Goal: Task Accomplishment & Management: Use online tool/utility

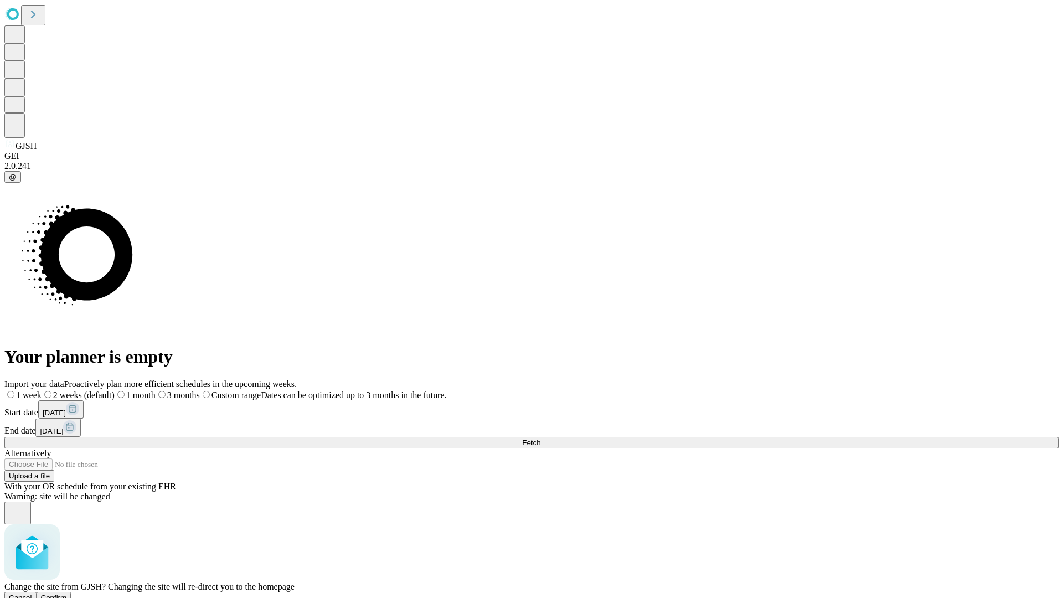
click at [67, 593] on span "Confirm" at bounding box center [54, 597] width 26 height 8
click at [100, 390] on label "2 weeks (default)" at bounding box center [67, 394] width 66 height 9
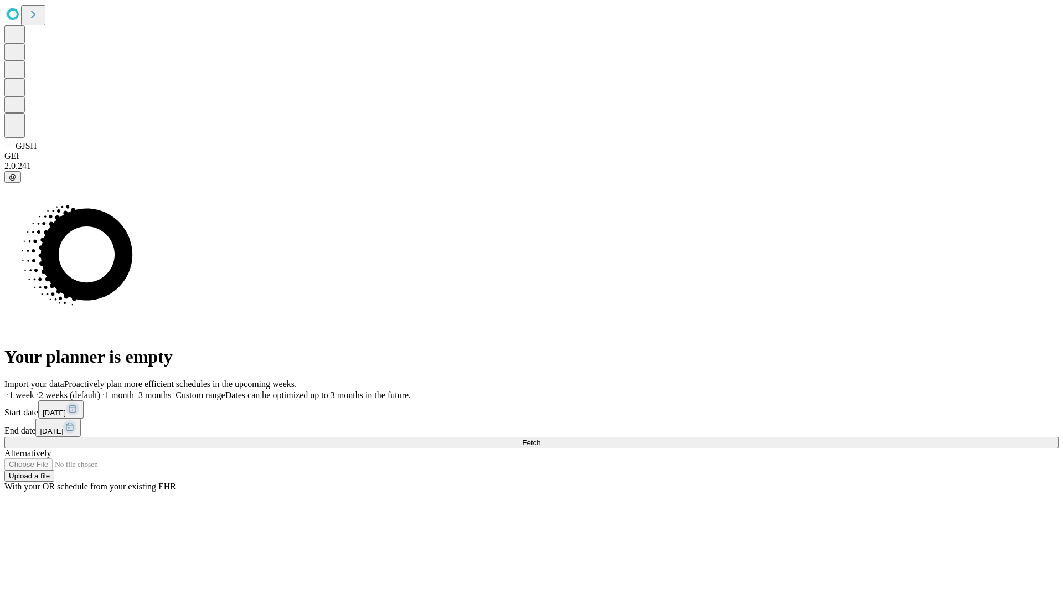
click at [540, 438] on span "Fetch" at bounding box center [531, 442] width 18 height 8
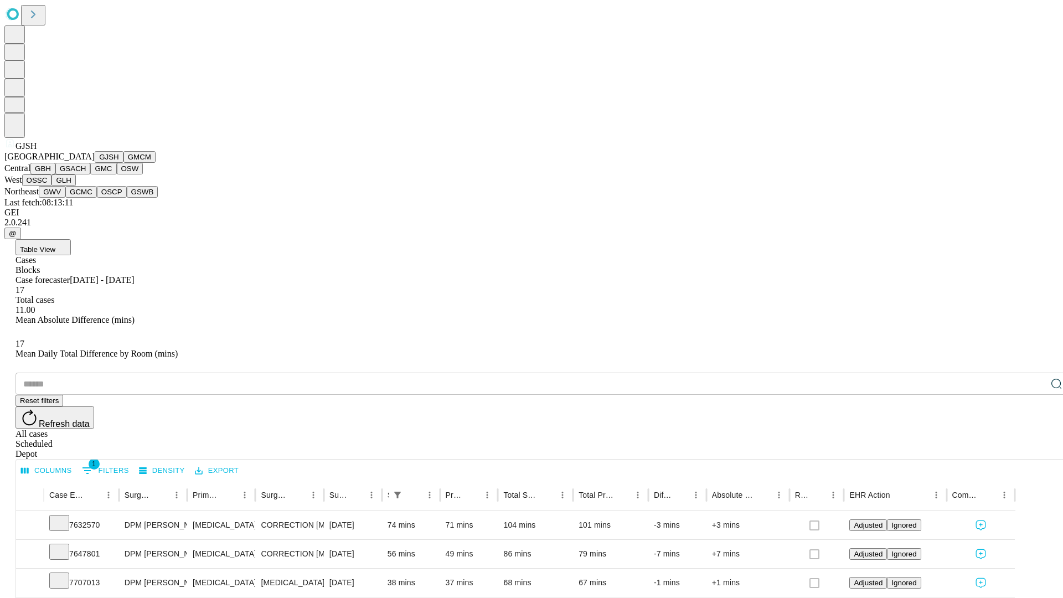
click at [123, 163] on button "GMCM" at bounding box center [139, 157] width 32 height 12
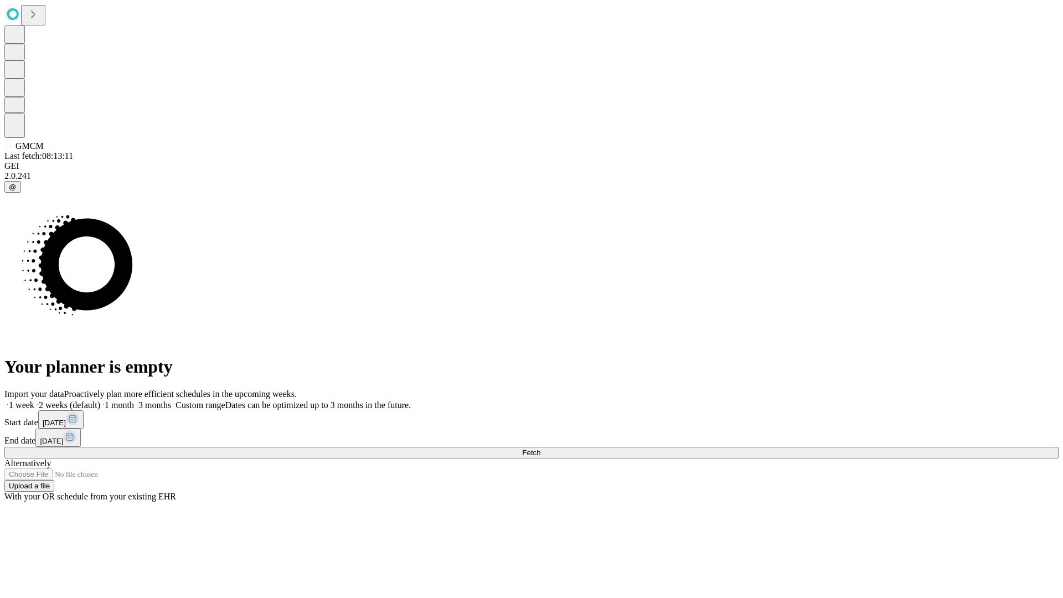
click at [100, 400] on label "2 weeks (default)" at bounding box center [67, 404] width 66 height 9
click at [540, 448] on span "Fetch" at bounding box center [531, 452] width 18 height 8
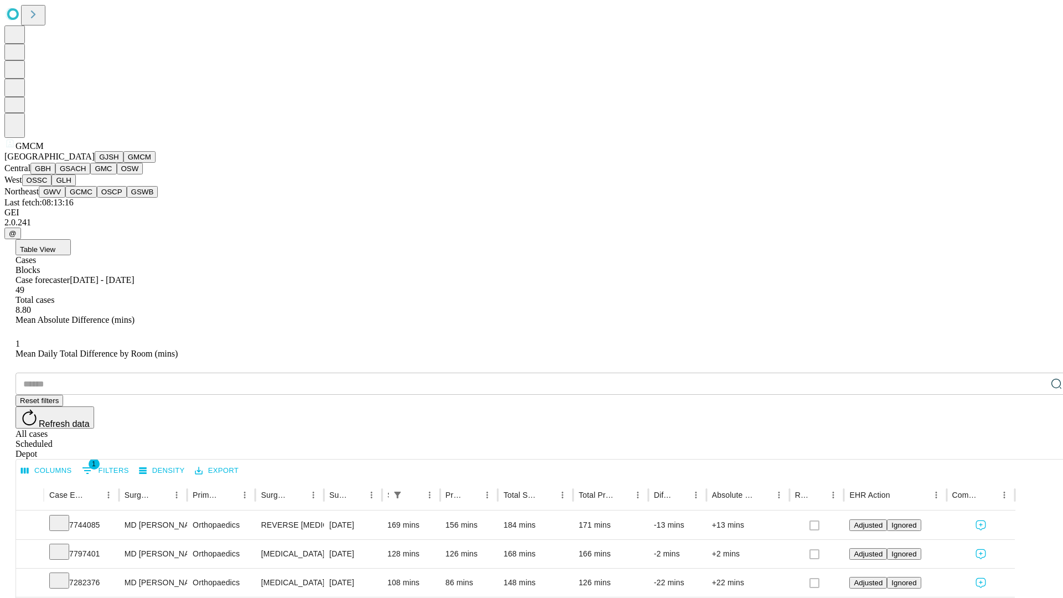
click at [55, 174] on button "GBH" at bounding box center [42, 169] width 25 height 12
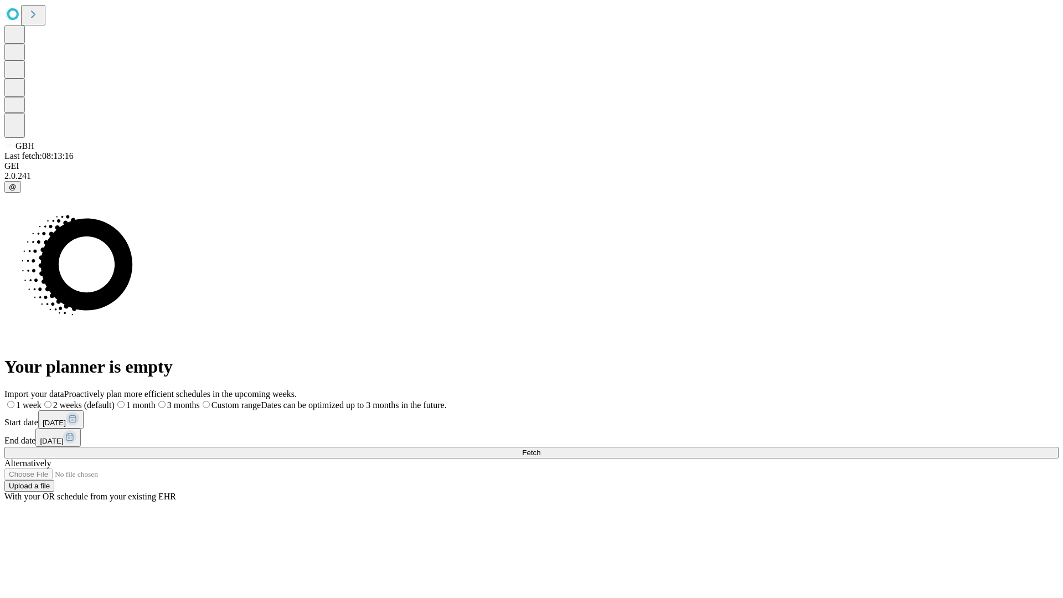
click at [115, 400] on label "2 weeks (default)" at bounding box center [78, 404] width 73 height 9
click at [540, 448] on span "Fetch" at bounding box center [531, 452] width 18 height 8
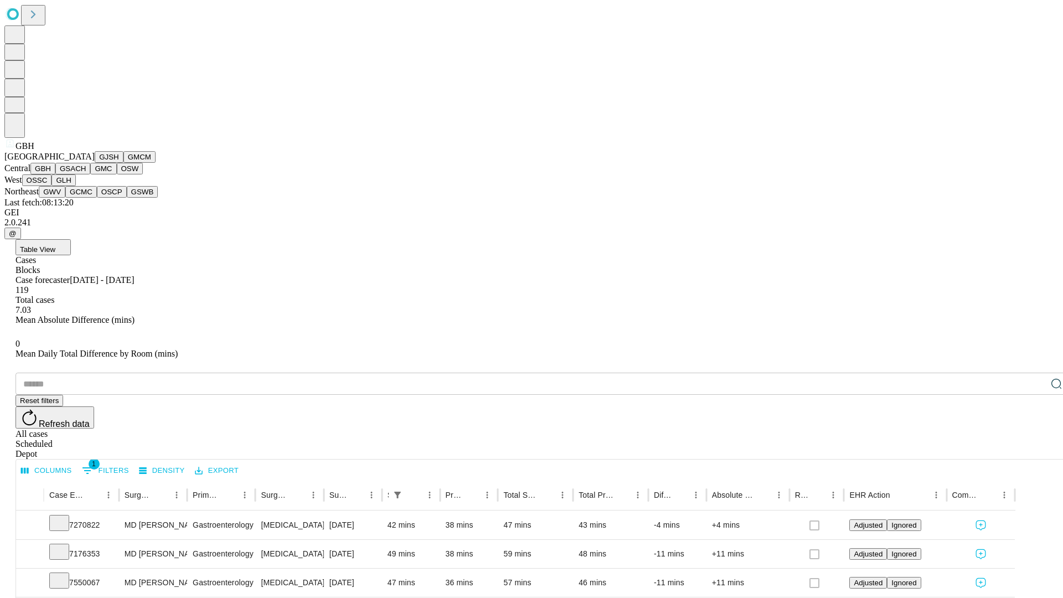
click at [86, 174] on button "GSACH" at bounding box center [72, 169] width 35 height 12
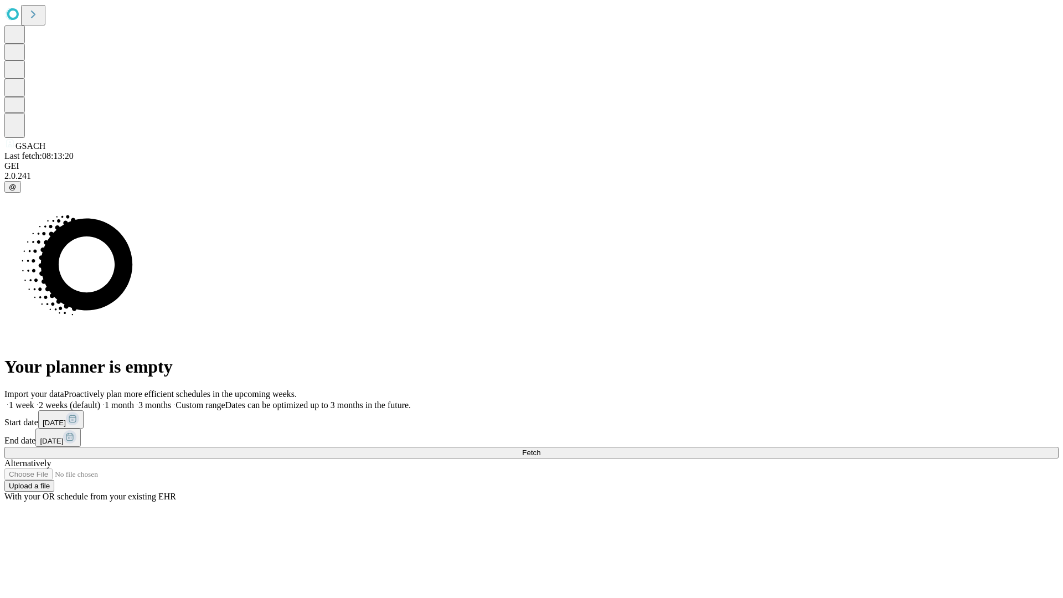
click at [100, 400] on label "2 weeks (default)" at bounding box center [67, 404] width 66 height 9
click at [540, 448] on span "Fetch" at bounding box center [531, 452] width 18 height 8
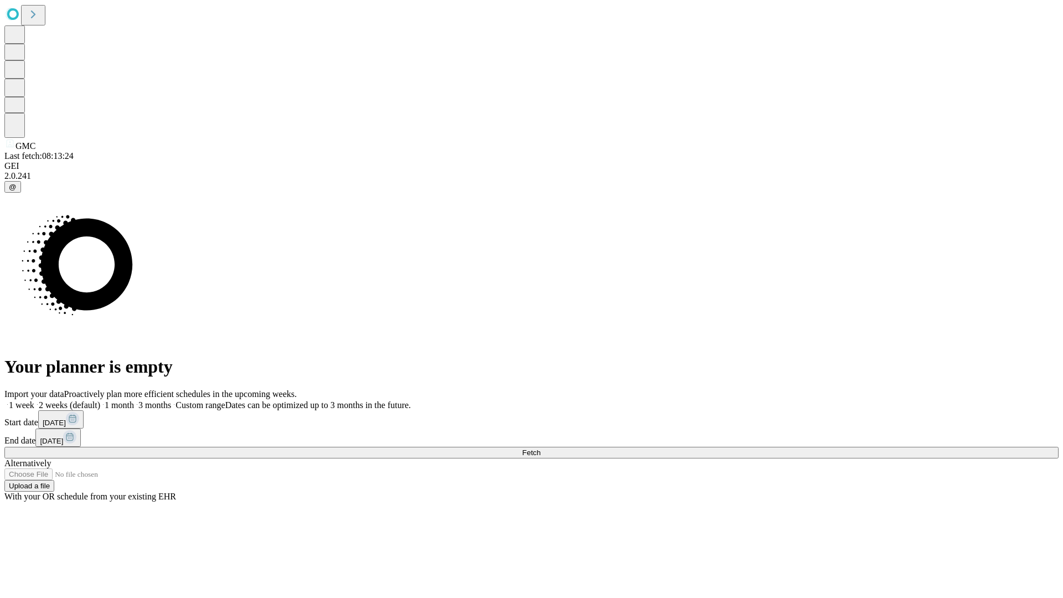
click at [100, 400] on label "2 weeks (default)" at bounding box center [67, 404] width 66 height 9
click at [540, 448] on span "Fetch" at bounding box center [531, 452] width 18 height 8
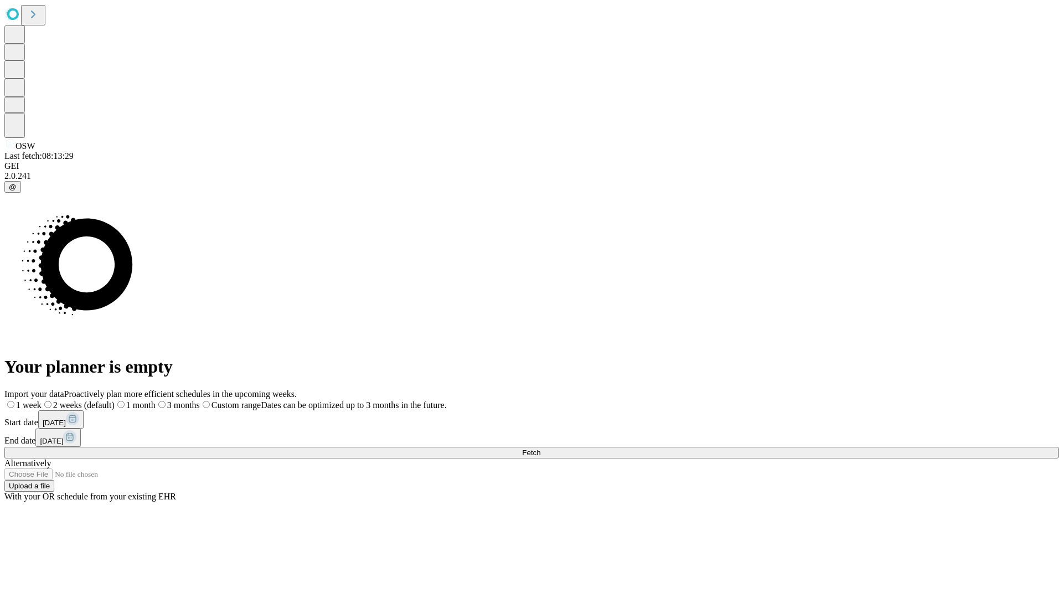
click at [115, 400] on label "2 weeks (default)" at bounding box center [78, 404] width 73 height 9
click at [540, 448] on span "Fetch" at bounding box center [531, 452] width 18 height 8
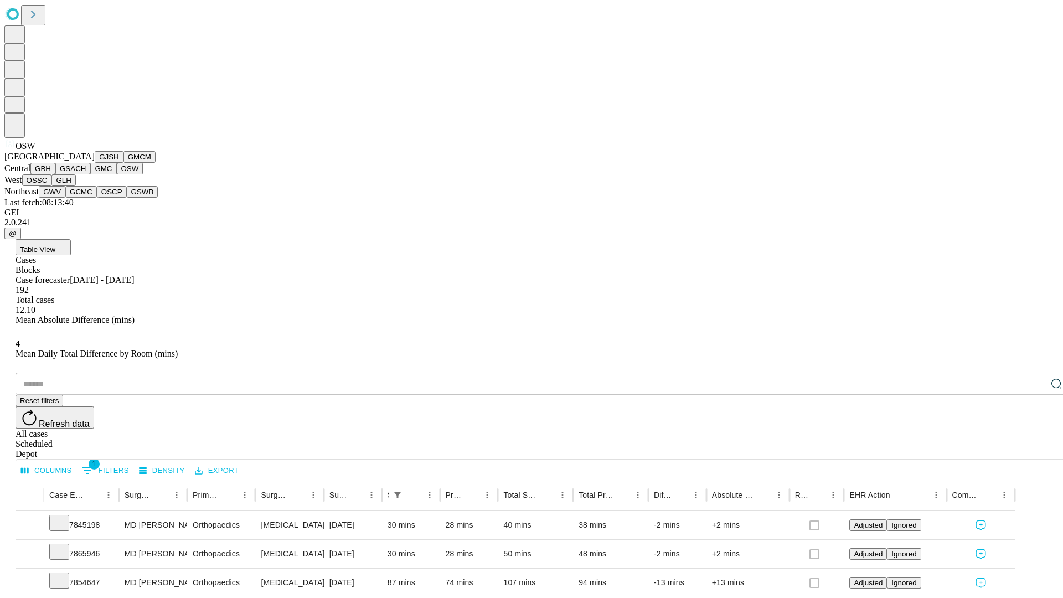
click at [52, 186] on button "OSSC" at bounding box center [37, 180] width 30 height 12
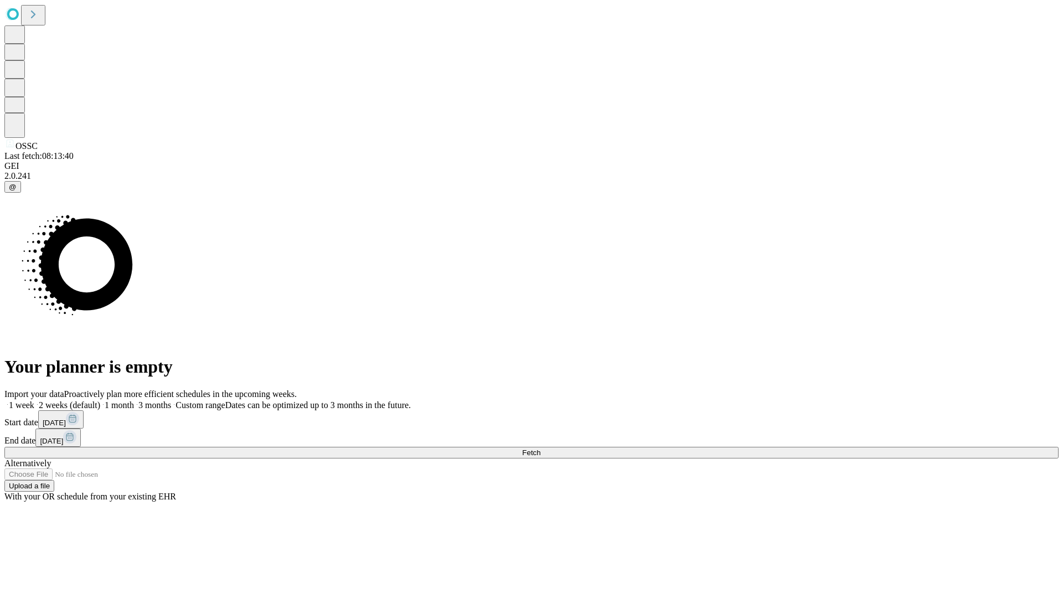
click at [100, 400] on label "2 weeks (default)" at bounding box center [67, 404] width 66 height 9
click at [540, 448] on span "Fetch" at bounding box center [531, 452] width 18 height 8
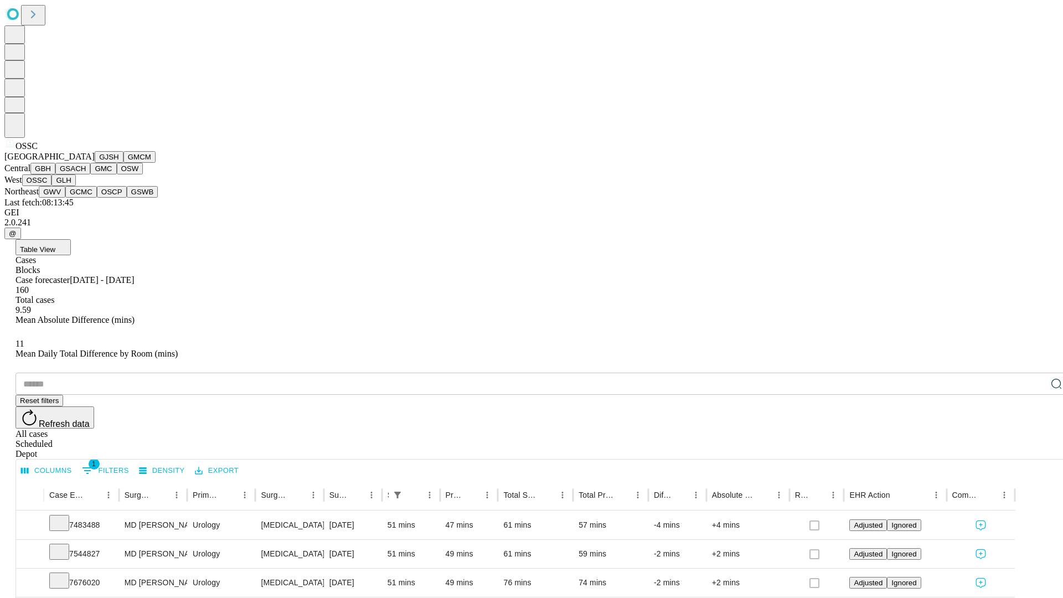
click at [75, 186] on button "GLH" at bounding box center [63, 180] width 24 height 12
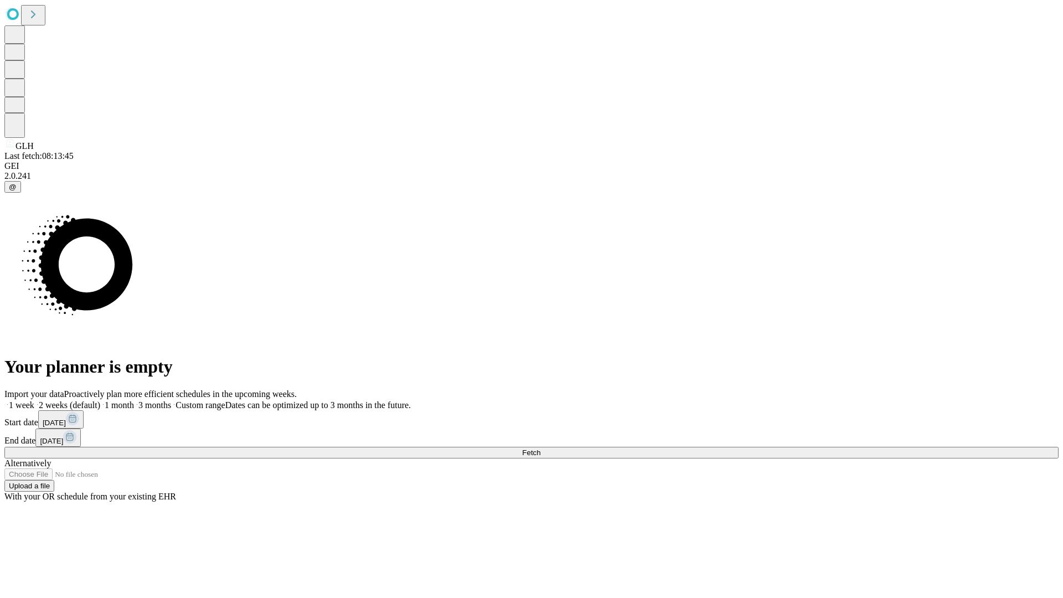
click at [100, 400] on label "2 weeks (default)" at bounding box center [67, 404] width 66 height 9
click at [540, 448] on span "Fetch" at bounding box center [531, 452] width 18 height 8
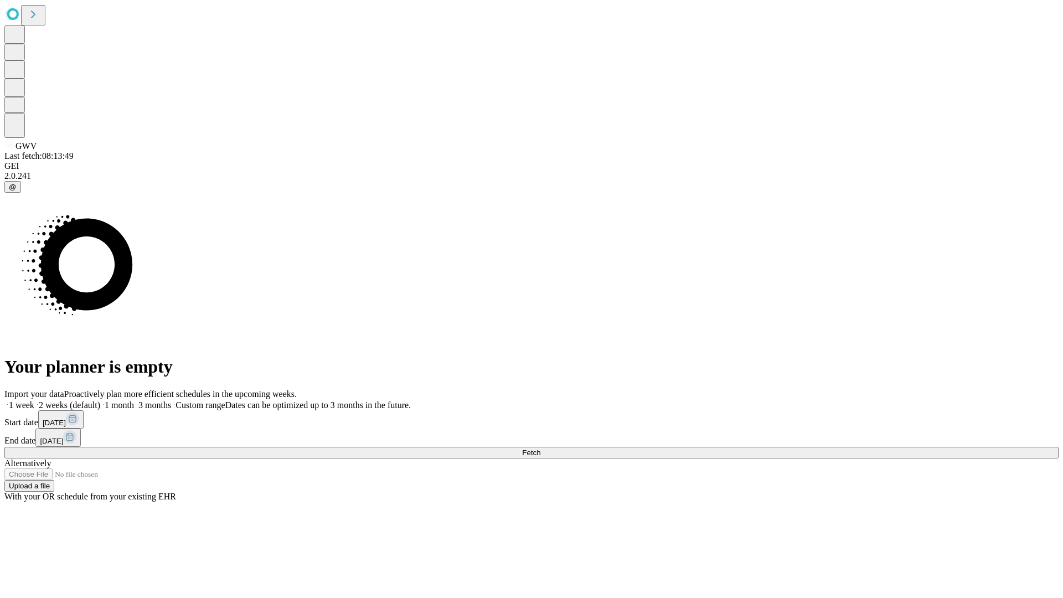
click at [100, 400] on label "2 weeks (default)" at bounding box center [67, 404] width 66 height 9
click at [540, 448] on span "Fetch" at bounding box center [531, 452] width 18 height 8
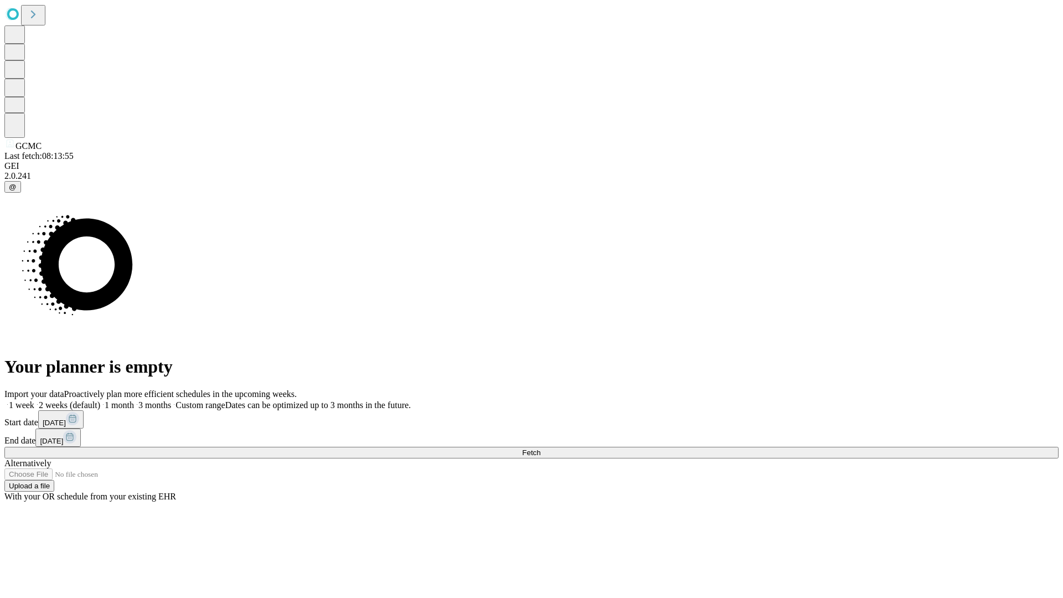
click at [100, 400] on label "2 weeks (default)" at bounding box center [67, 404] width 66 height 9
click at [540, 448] on span "Fetch" at bounding box center [531, 452] width 18 height 8
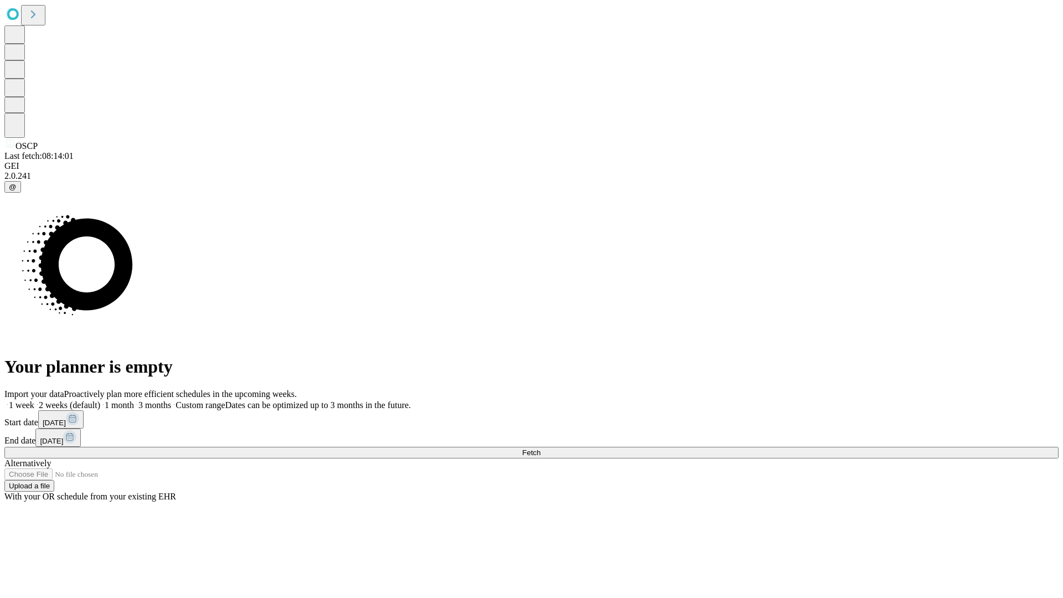
click at [100, 400] on label "2 weeks (default)" at bounding box center [67, 404] width 66 height 9
click at [540, 448] on span "Fetch" at bounding box center [531, 452] width 18 height 8
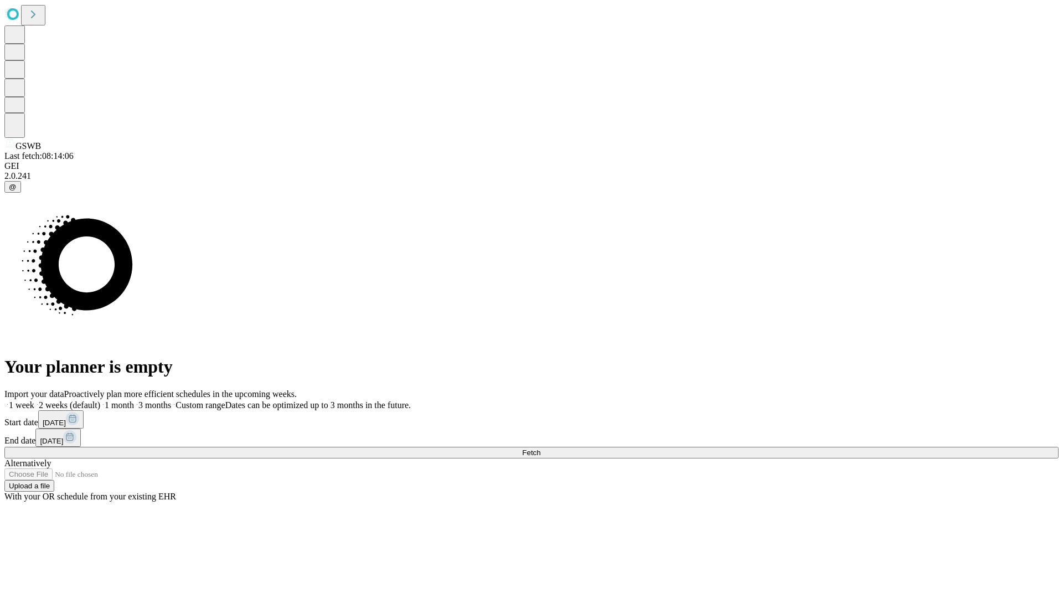
click at [100, 400] on label "2 weeks (default)" at bounding box center [67, 404] width 66 height 9
click at [540, 448] on span "Fetch" at bounding box center [531, 452] width 18 height 8
